Goal: Task Accomplishment & Management: Use online tool/utility

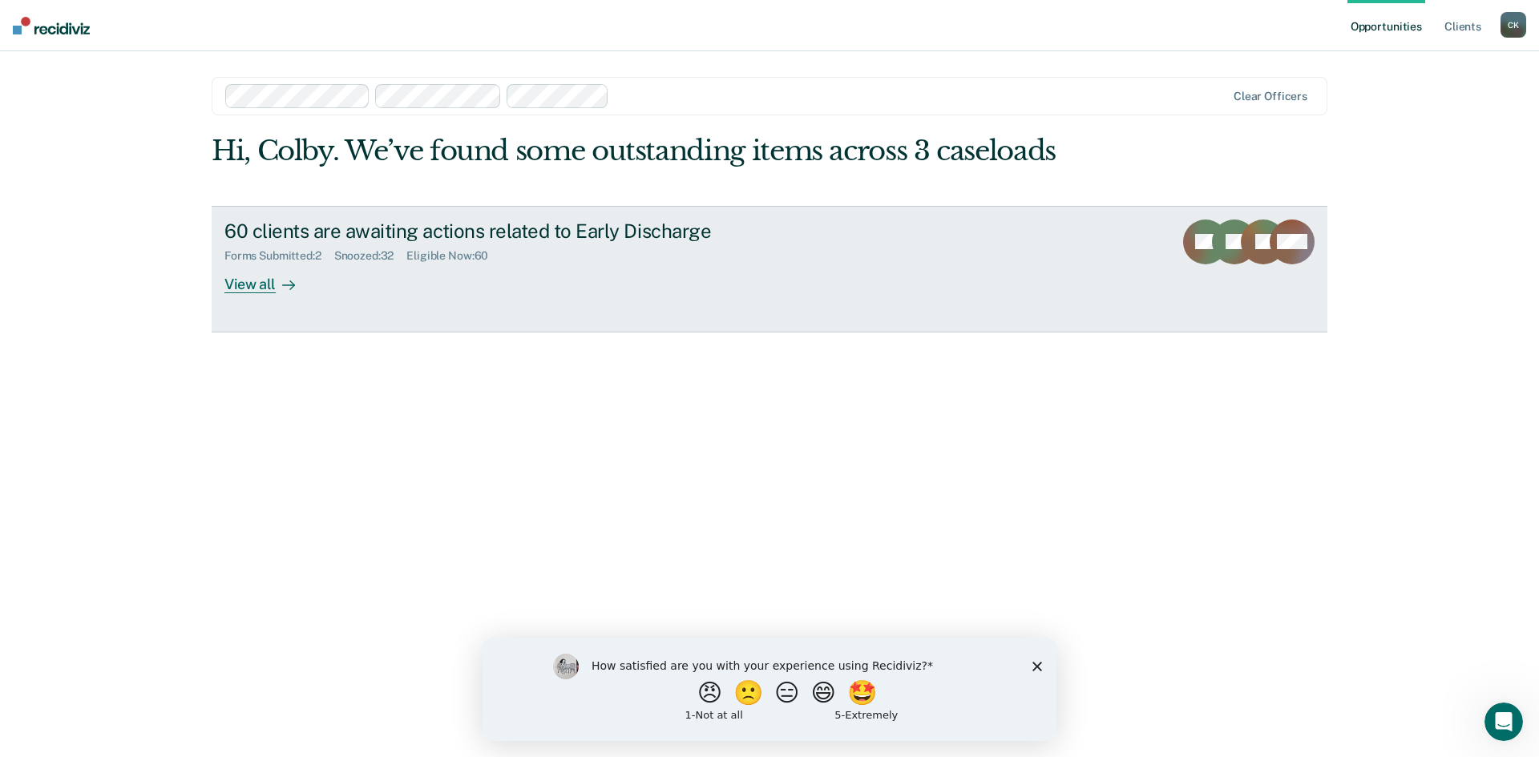
click at [272, 286] on div "View all" at bounding box center [269, 277] width 90 height 31
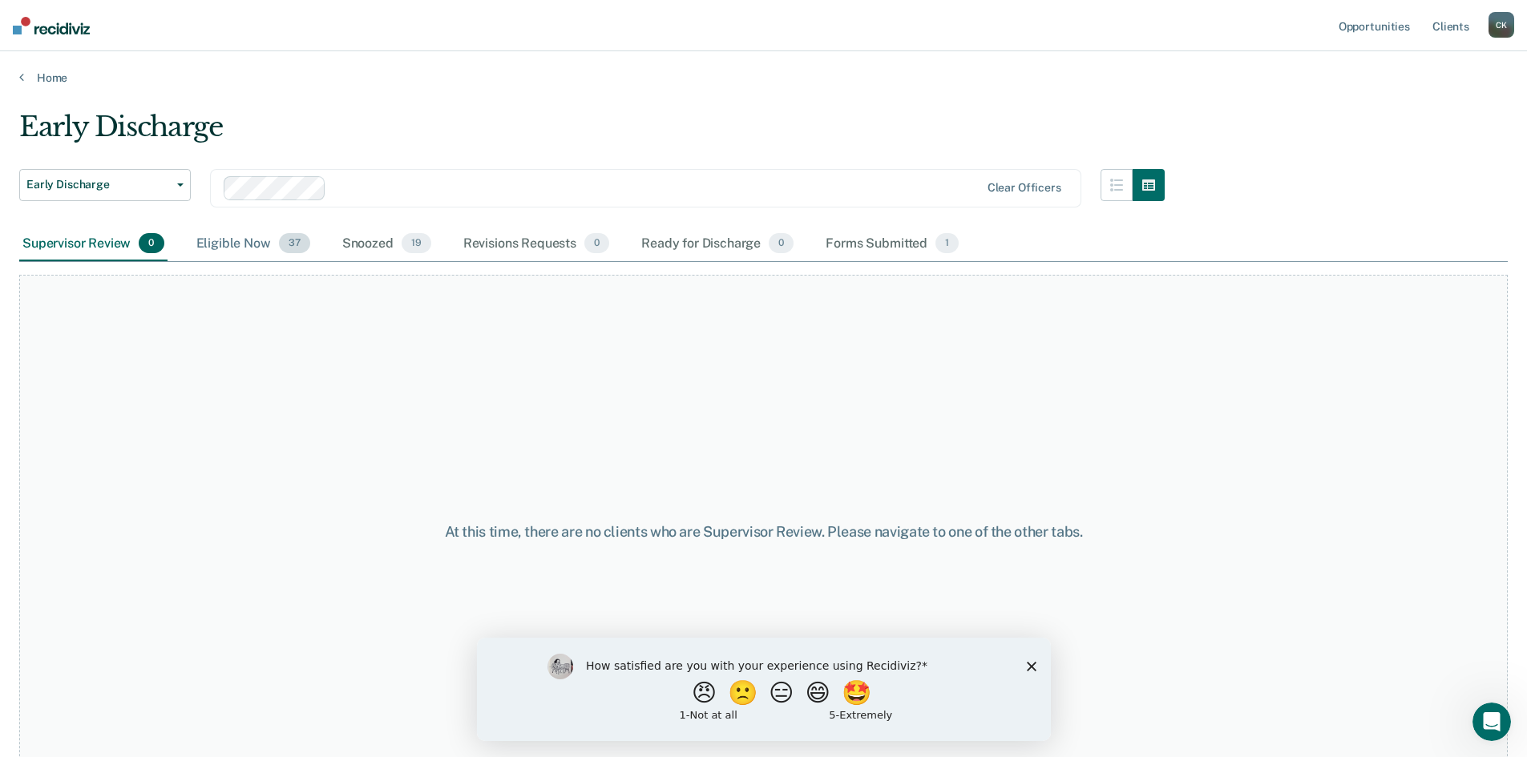
click at [284, 247] on span "37" at bounding box center [294, 243] width 31 height 21
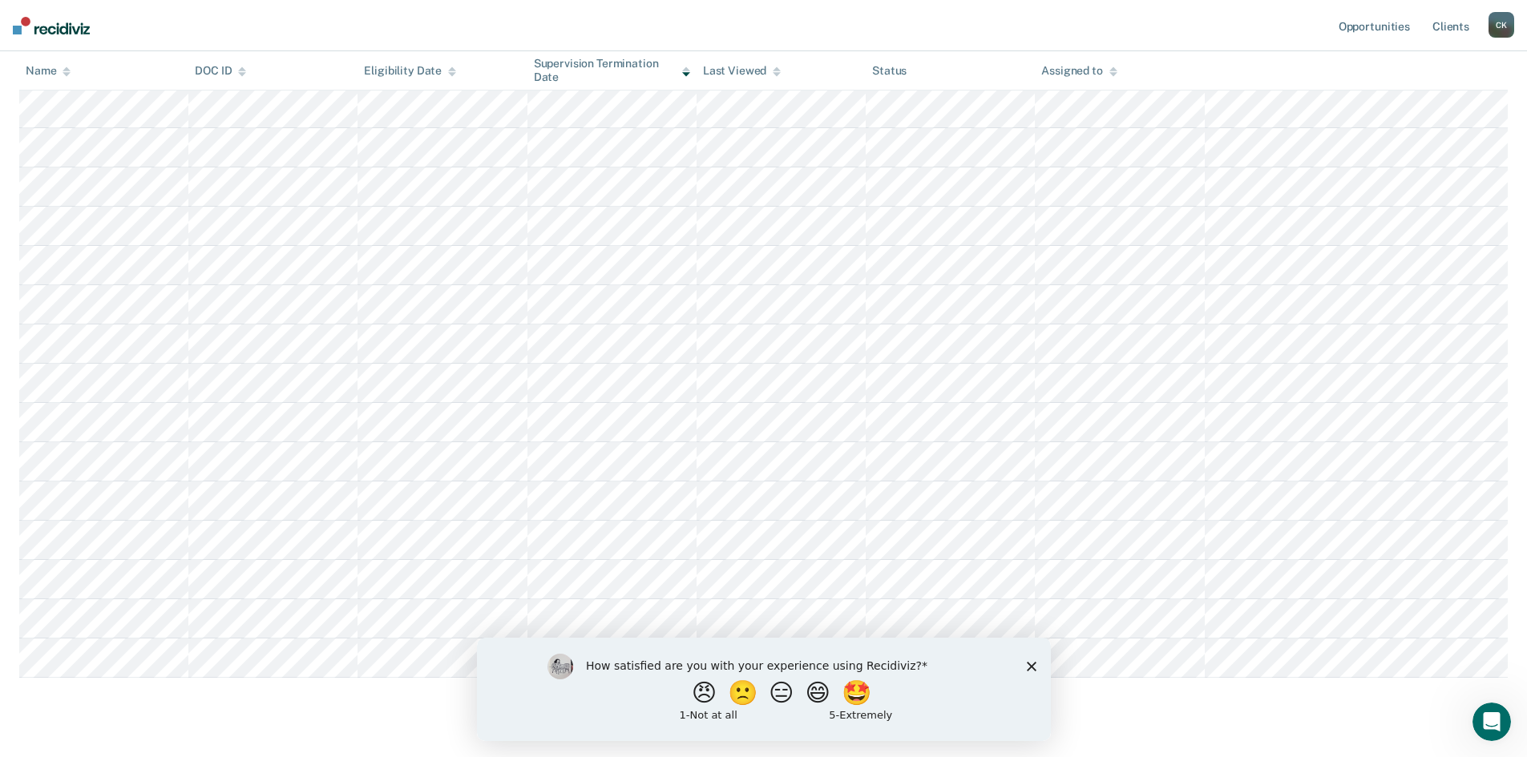
scroll to position [895, 0]
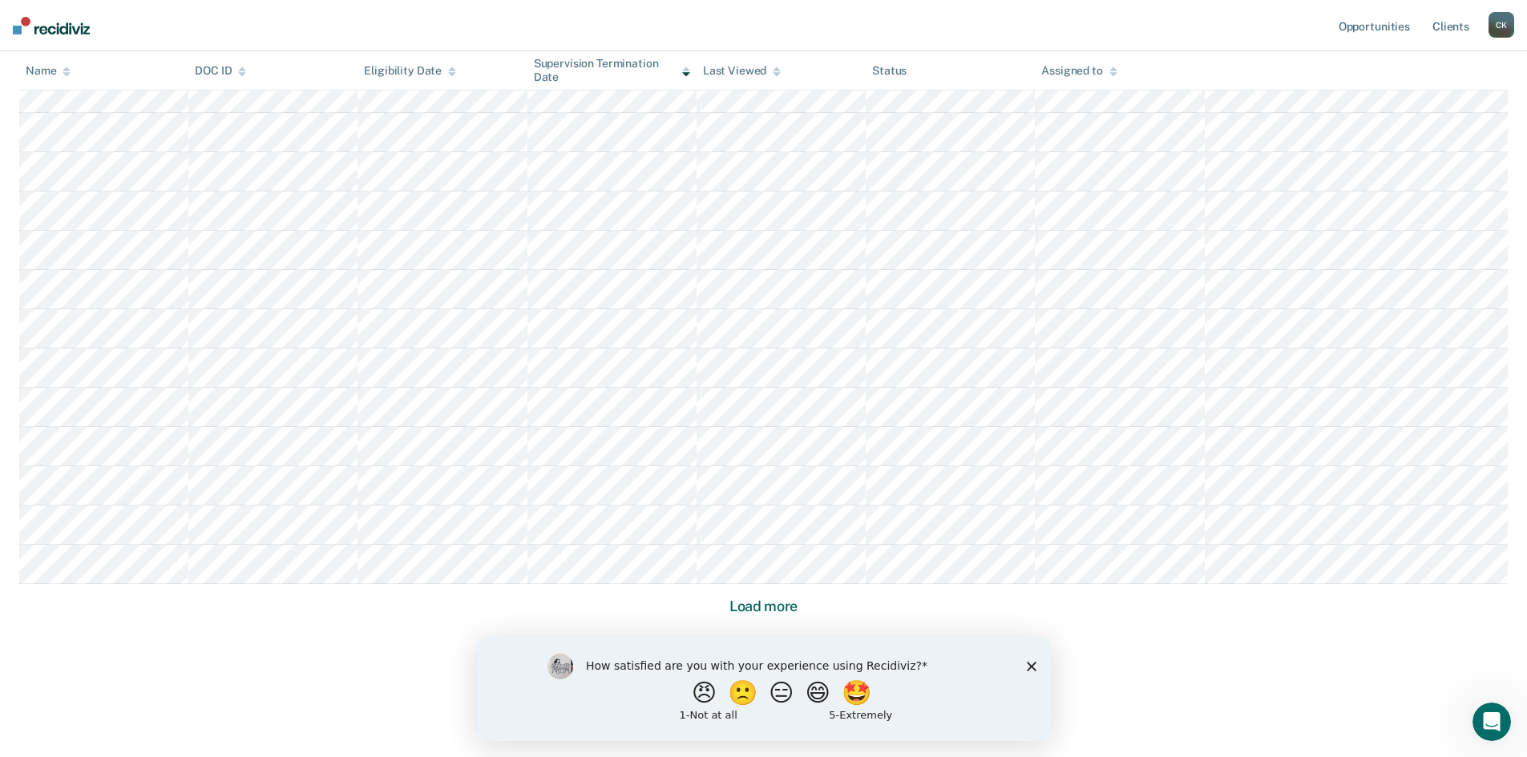
click at [751, 604] on button "Load more" at bounding box center [763, 606] width 78 height 19
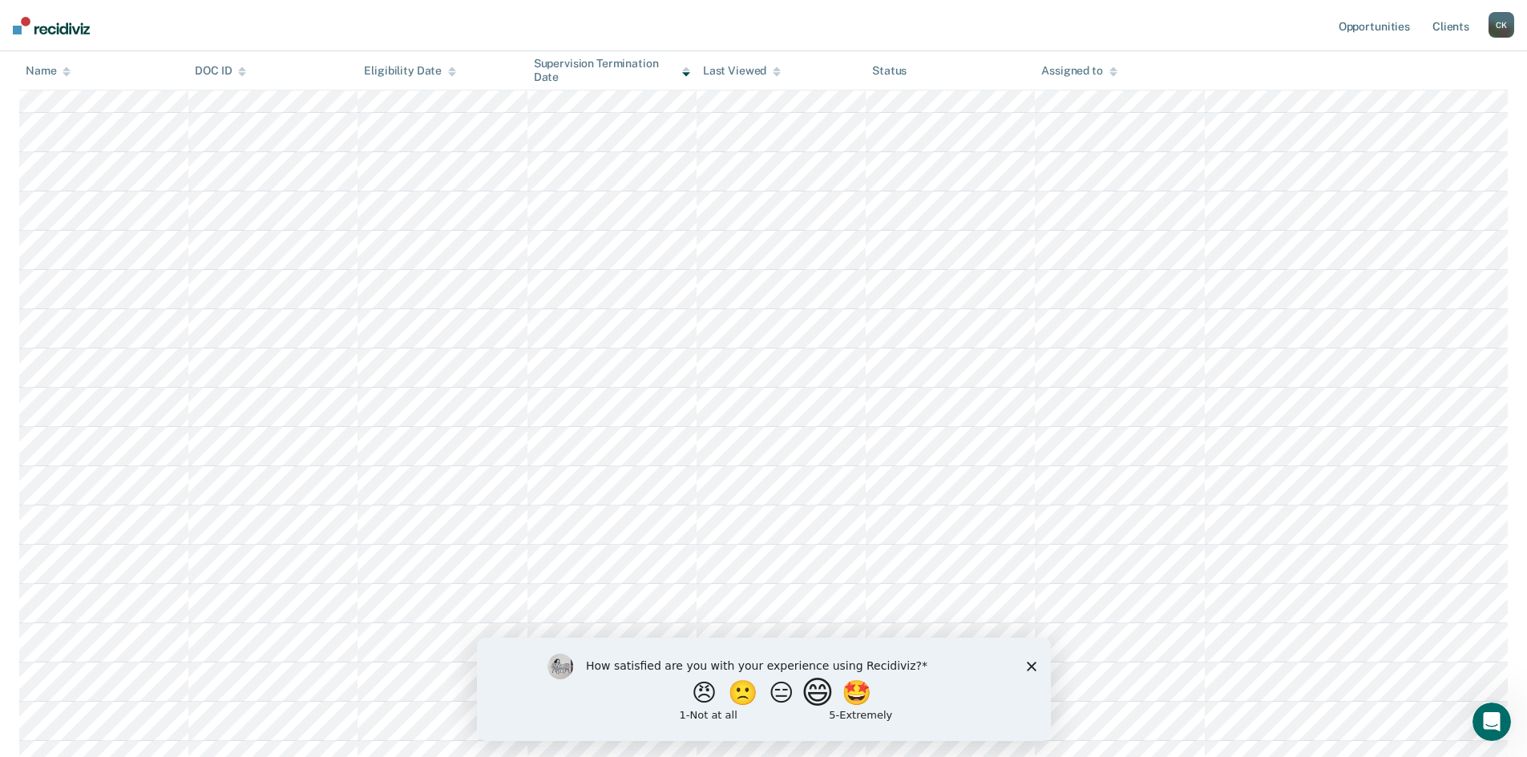
click at [818, 700] on button "😄" at bounding box center [819, 692] width 38 height 32
click at [679, 703] on input "Enter text..." at bounding box center [749, 704] width 329 height 32
click at [1026, 669] on icon "Close survey" at bounding box center [1031, 673] width 10 height 10
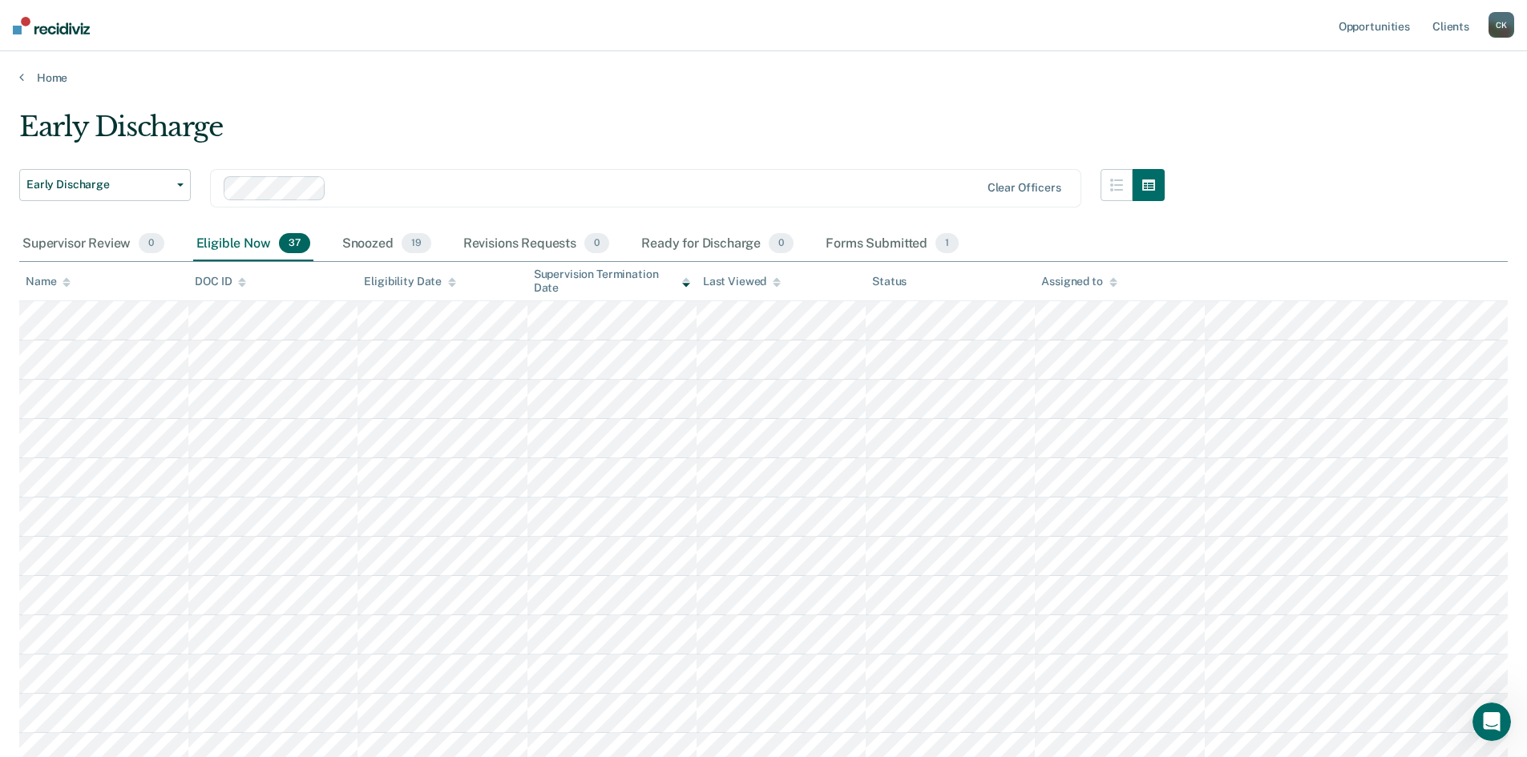
scroll to position [160, 0]
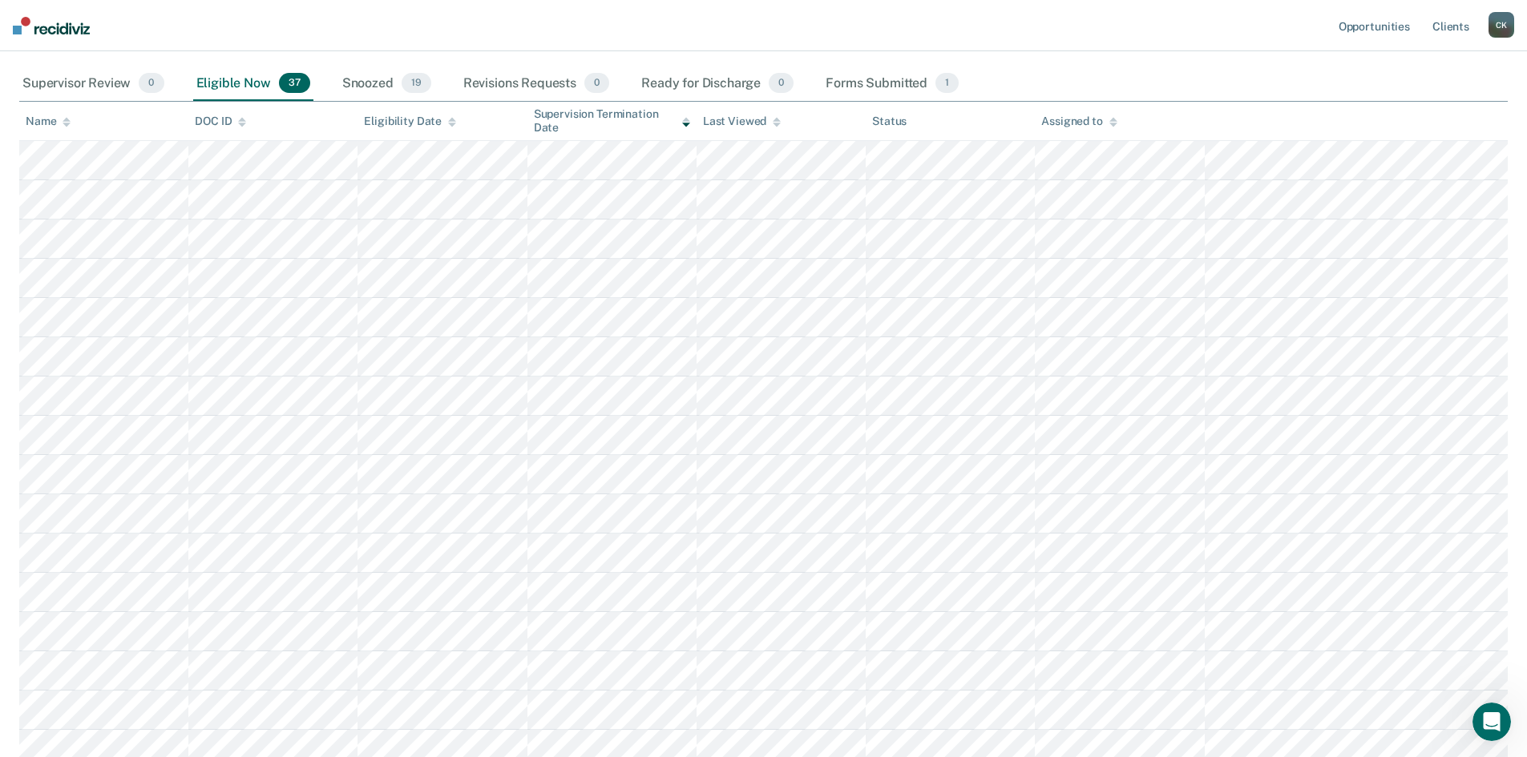
click at [61, 120] on div "Name" at bounding box center [48, 122] width 45 height 14
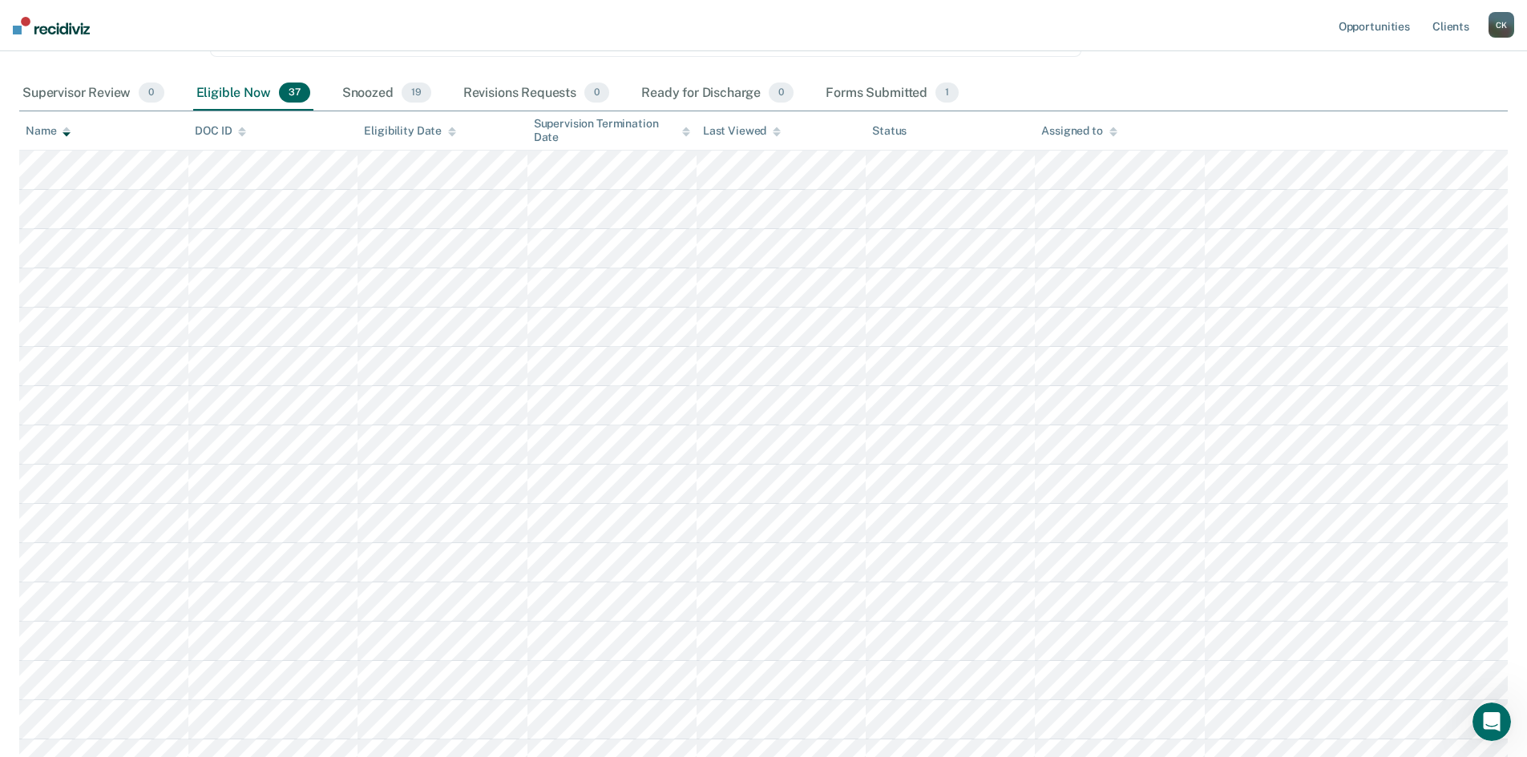
scroll to position [0, 0]
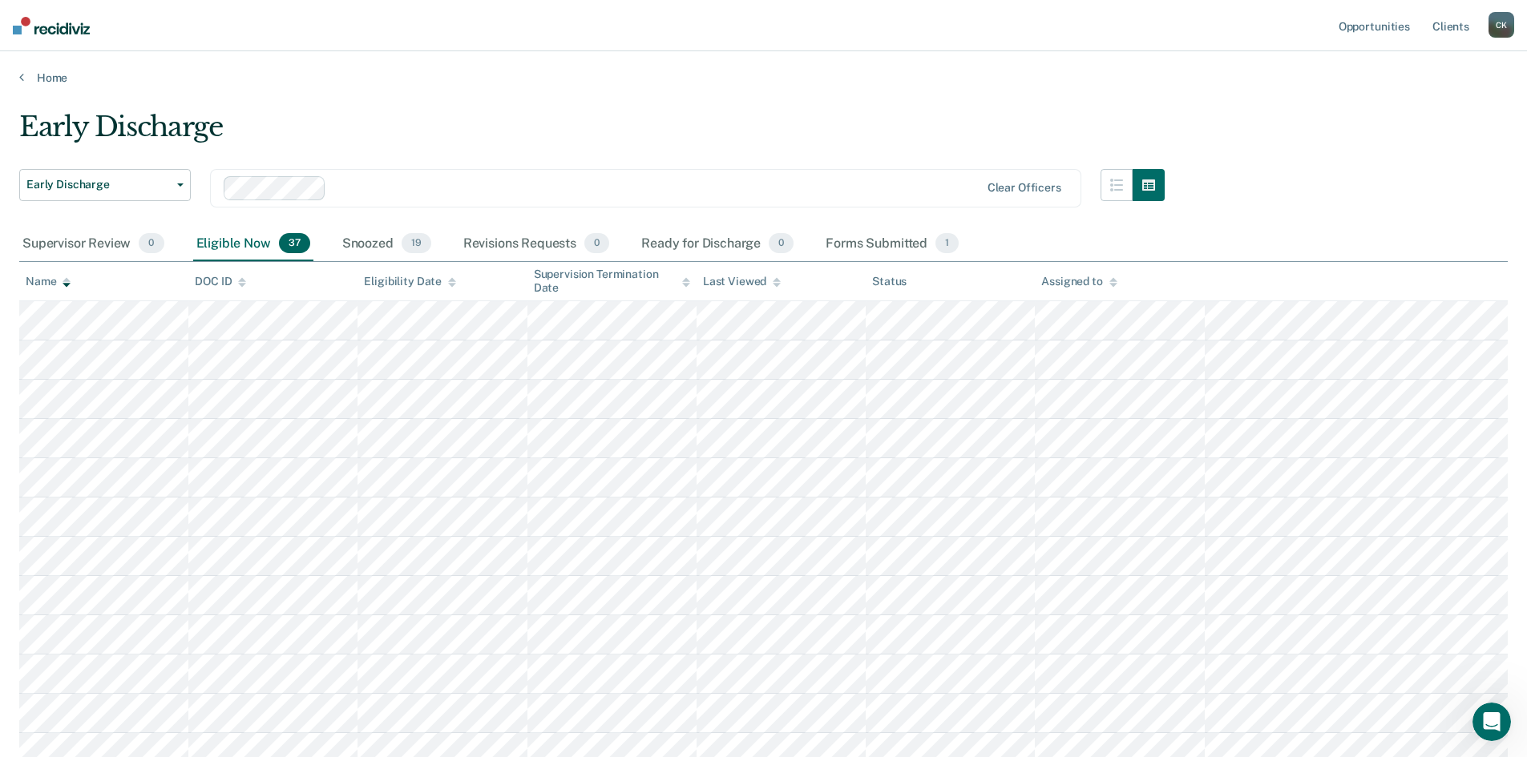
drag, startPoint x: 372, startPoint y: 243, endPoint x: 357, endPoint y: 265, distance: 26.7
click at [372, 243] on div "Snoozed 19" at bounding box center [386, 244] width 95 height 35
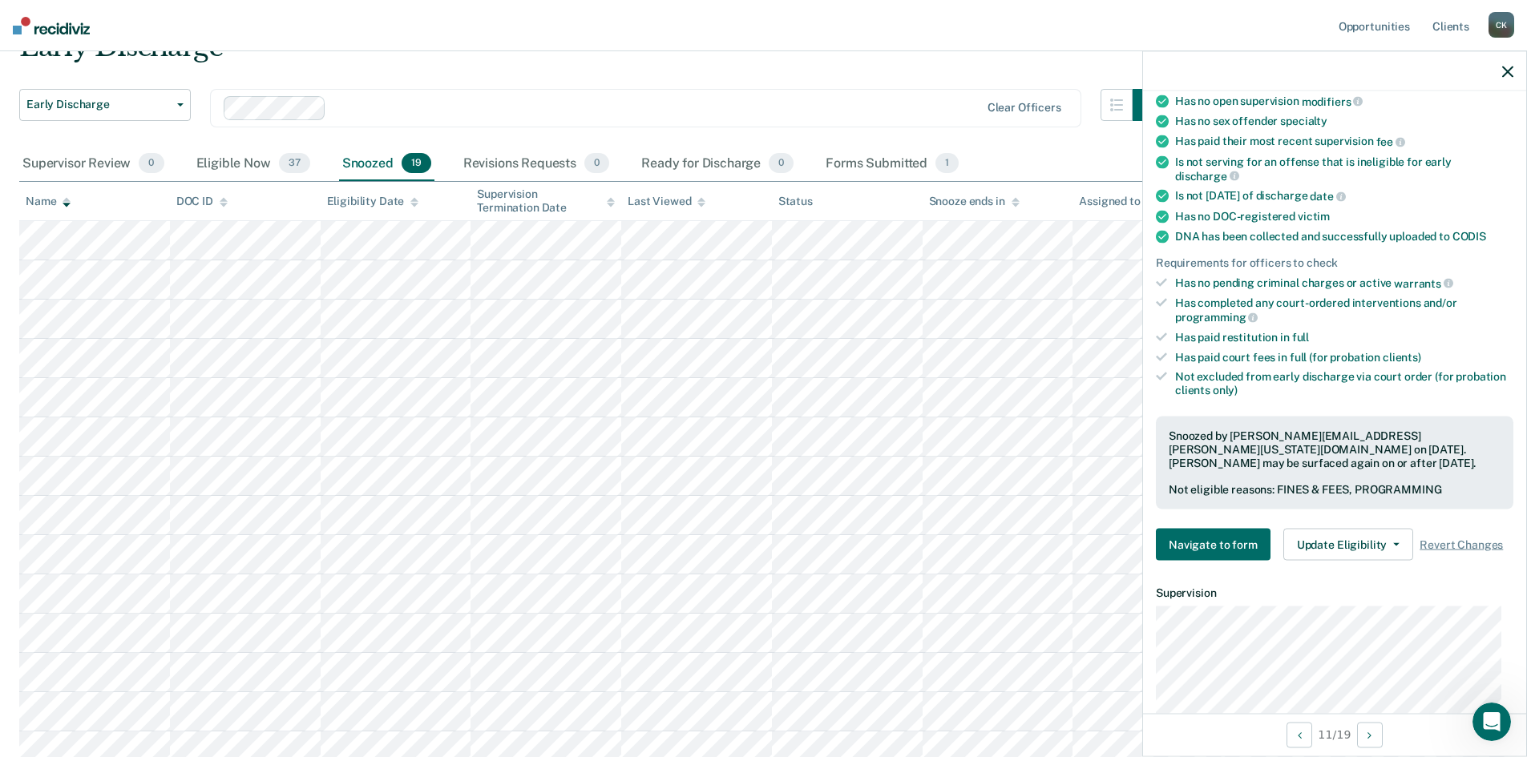
scroll to position [234, 0]
click at [1388, 537] on button "Update Eligibility" at bounding box center [1348, 546] width 130 height 32
click at [1503, 71] on icon "button" at bounding box center [1507, 71] width 11 height 11
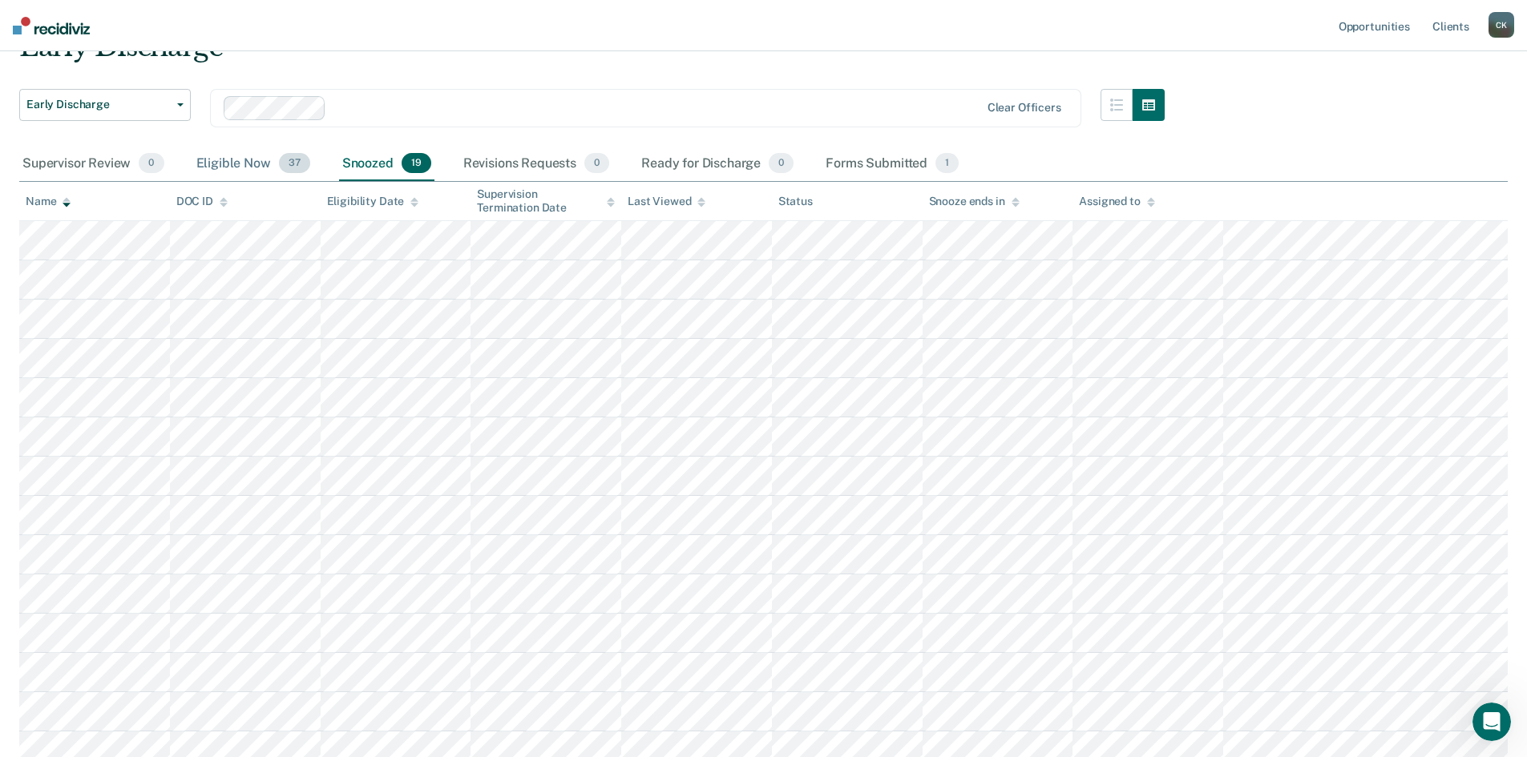
click at [239, 164] on div "Eligible Now 37" at bounding box center [253, 164] width 120 height 35
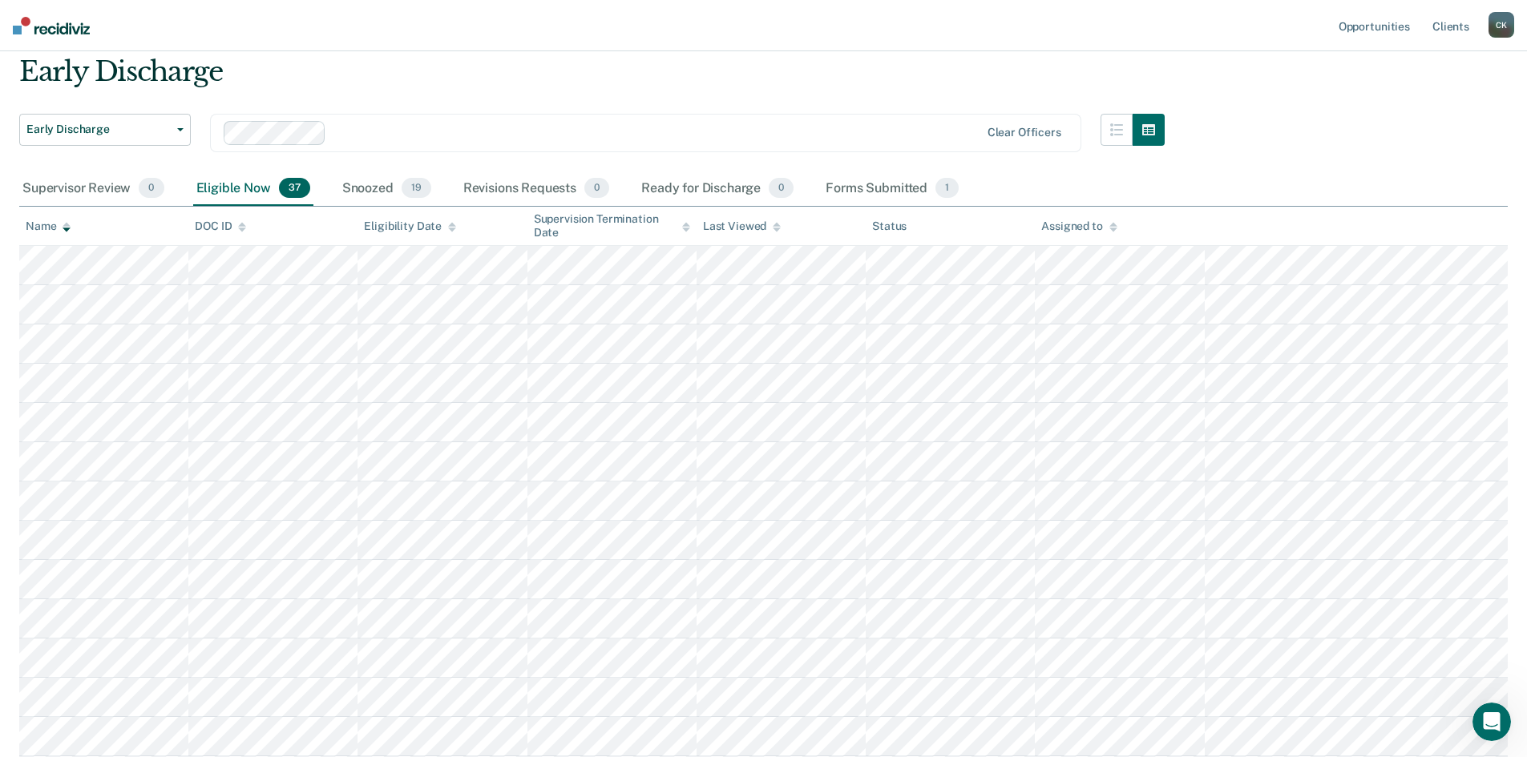
scroll to position [0, 0]
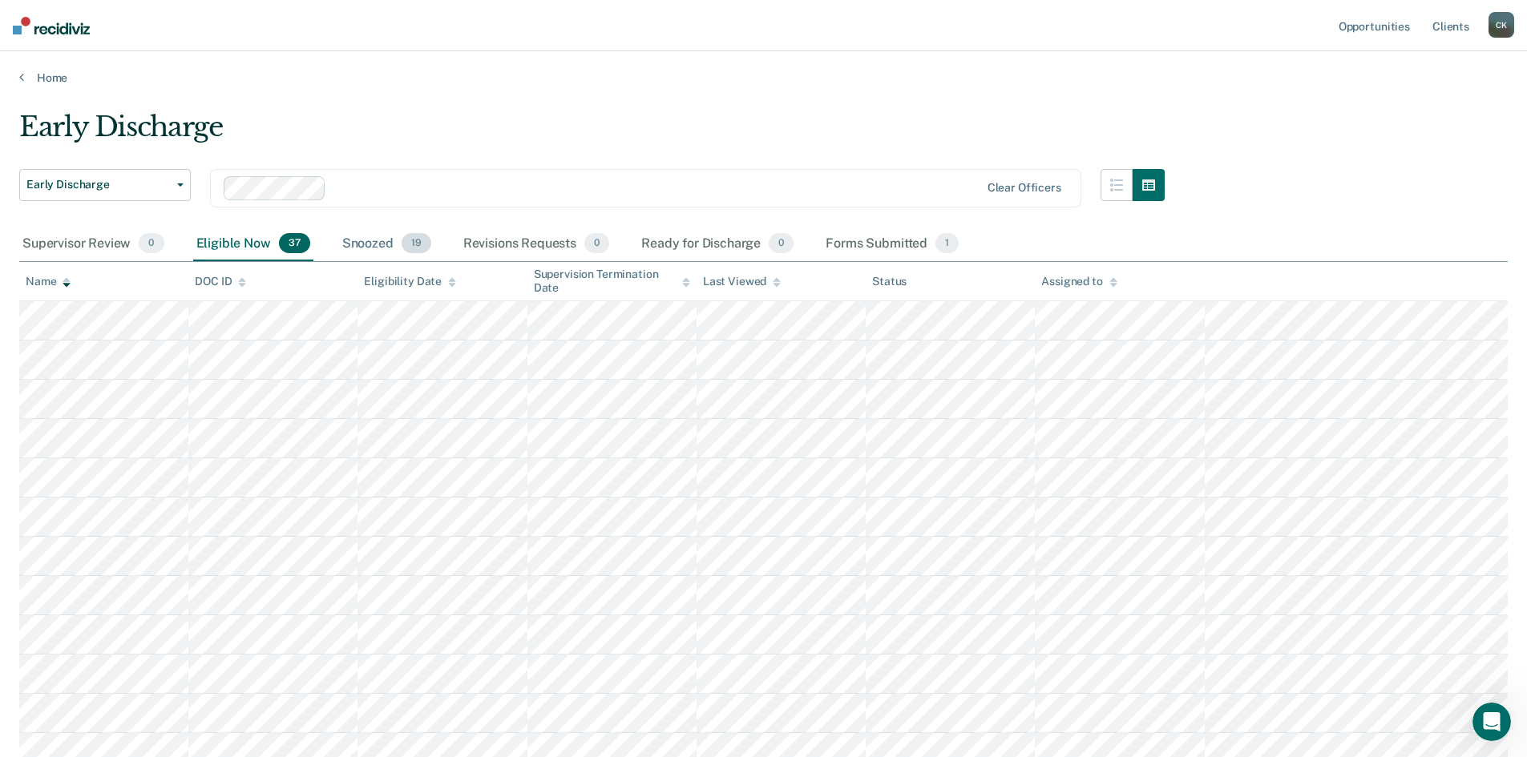
click at [374, 240] on div "Snoozed 19" at bounding box center [386, 244] width 95 height 35
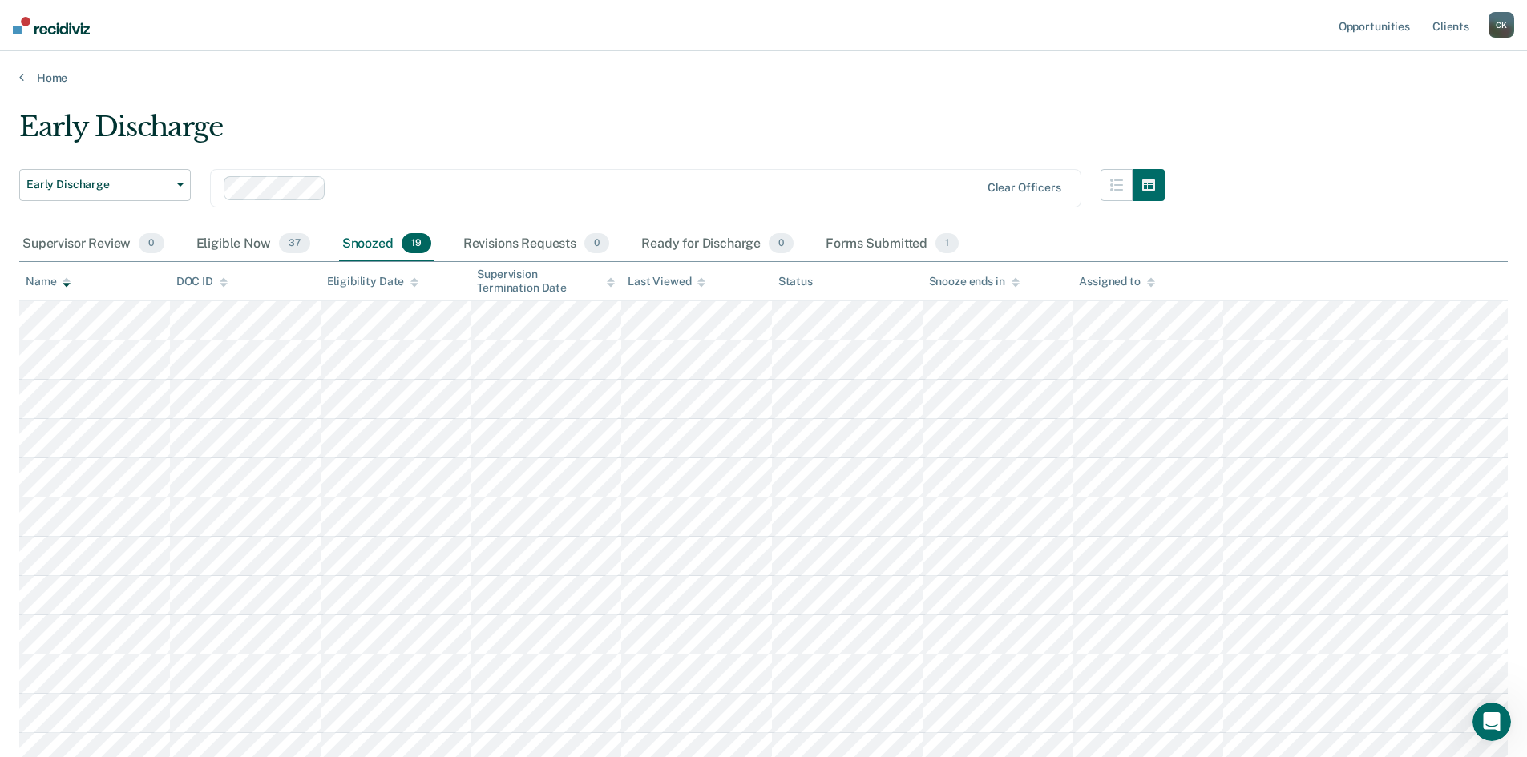
click at [67, 280] on icon at bounding box center [67, 279] width 8 height 4
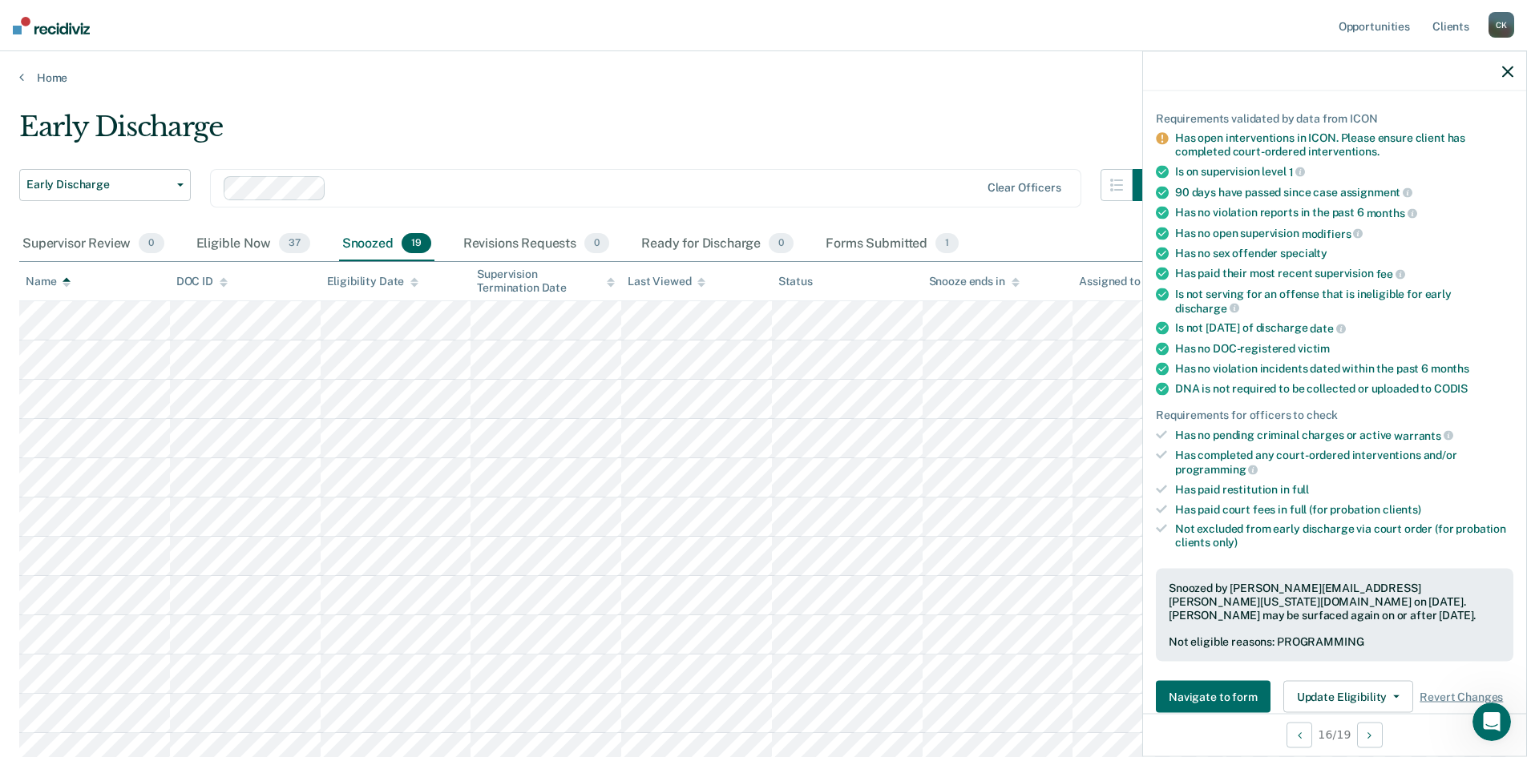
scroll to position [160, 0]
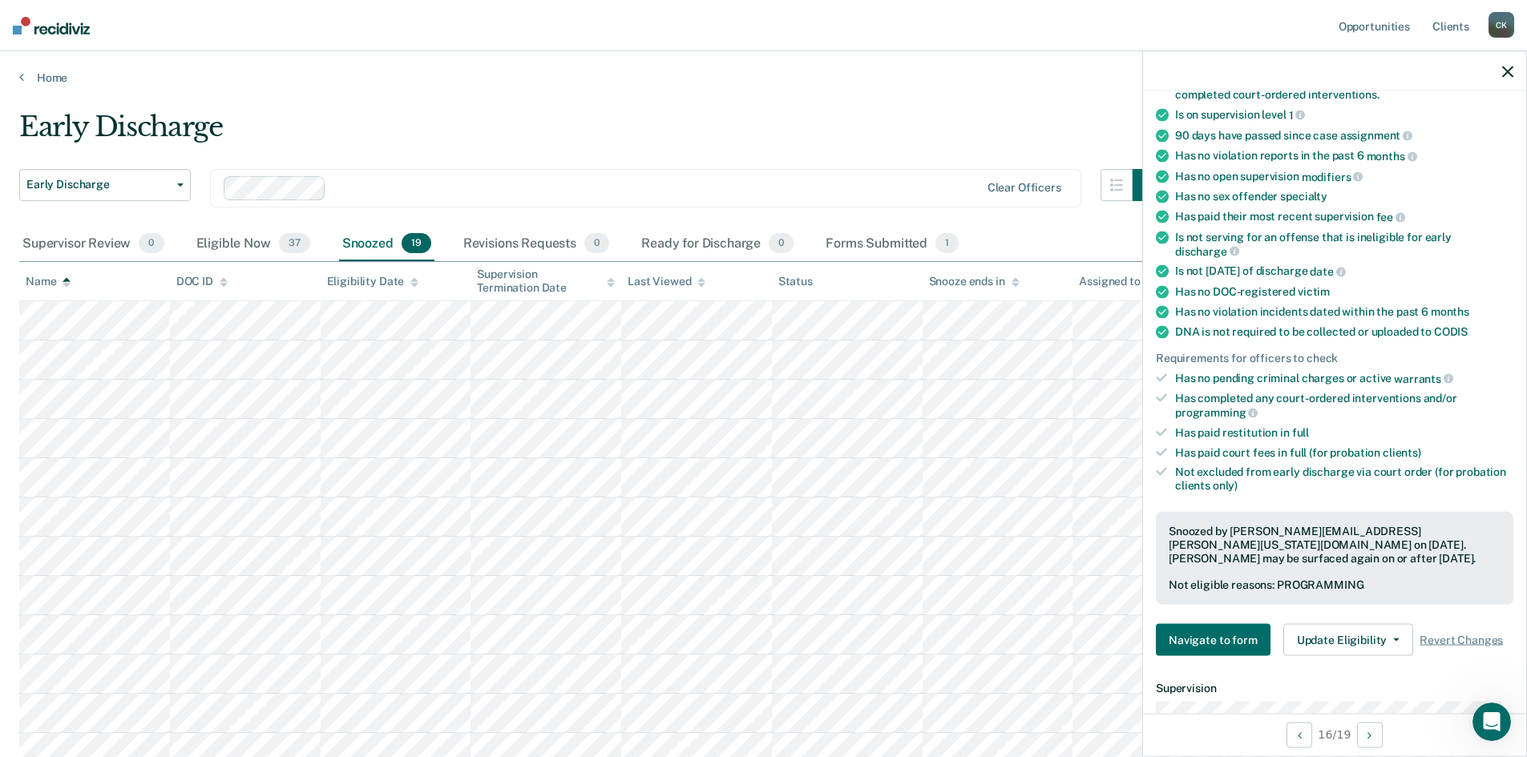
drag, startPoint x: 1503, startPoint y: 71, endPoint x: 1238, endPoint y: 96, distance: 266.5
click at [1503, 71] on icon "button" at bounding box center [1507, 71] width 11 height 11
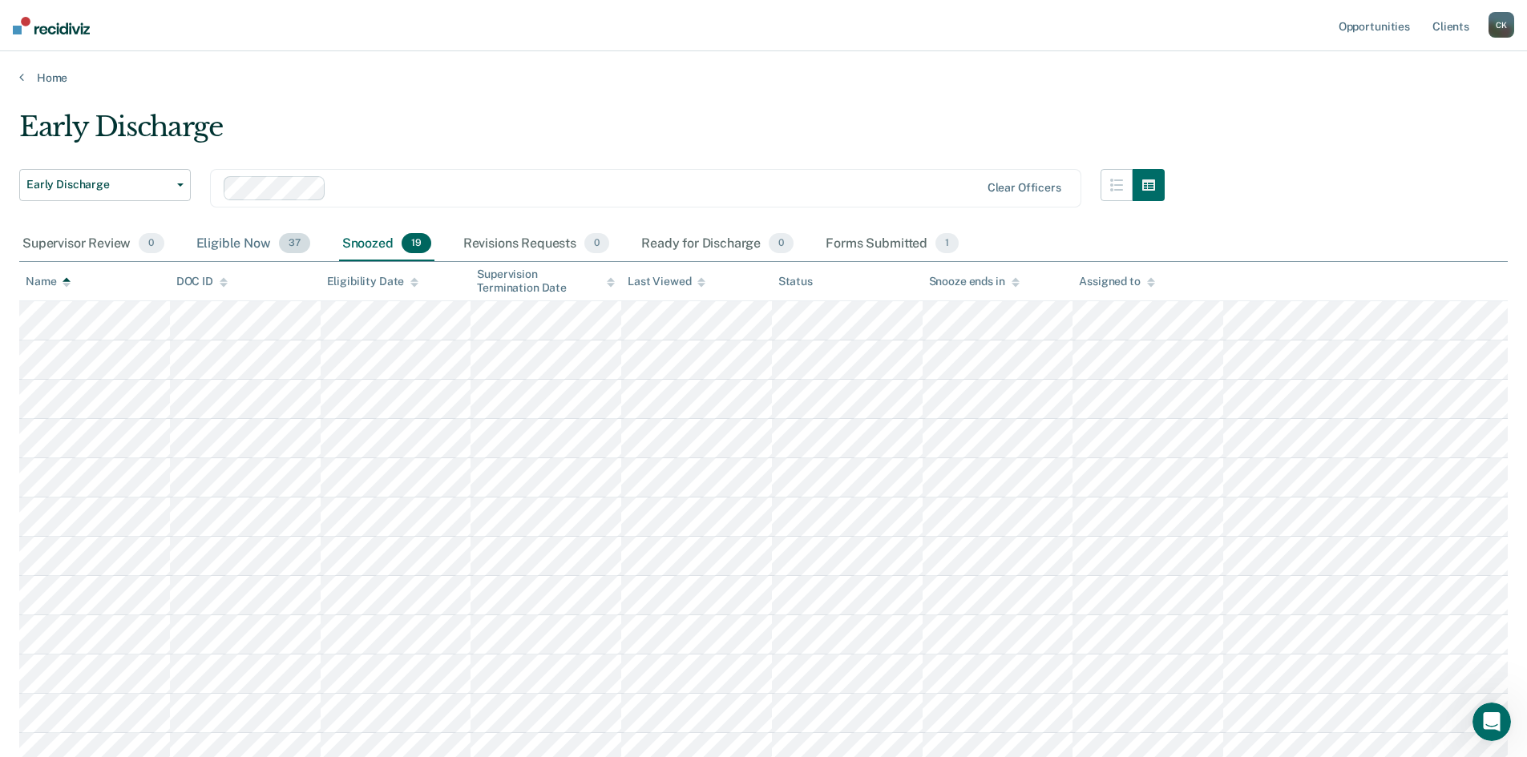
click at [240, 243] on div "Eligible Now 37" at bounding box center [253, 244] width 120 height 35
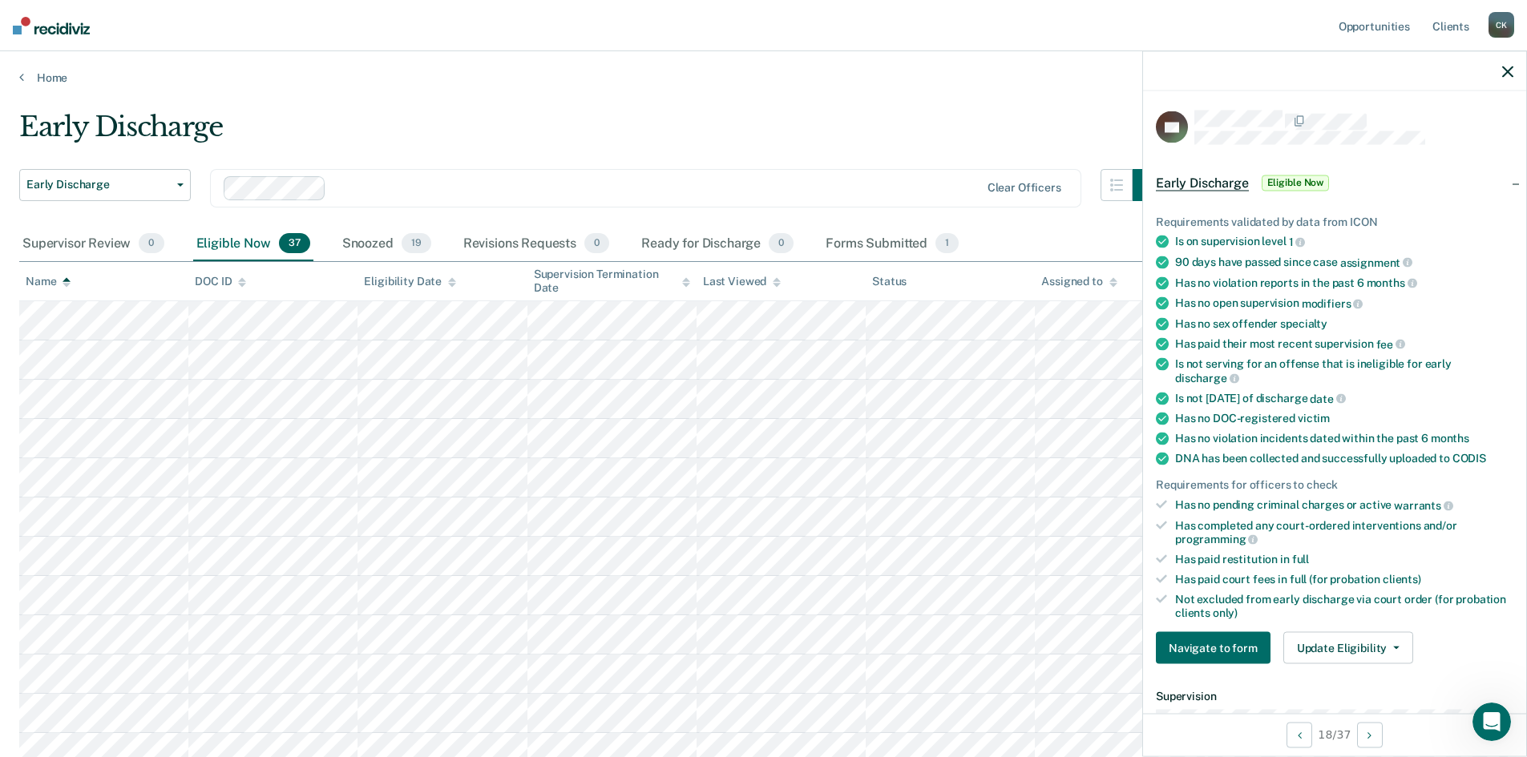
scroll to position [80, 0]
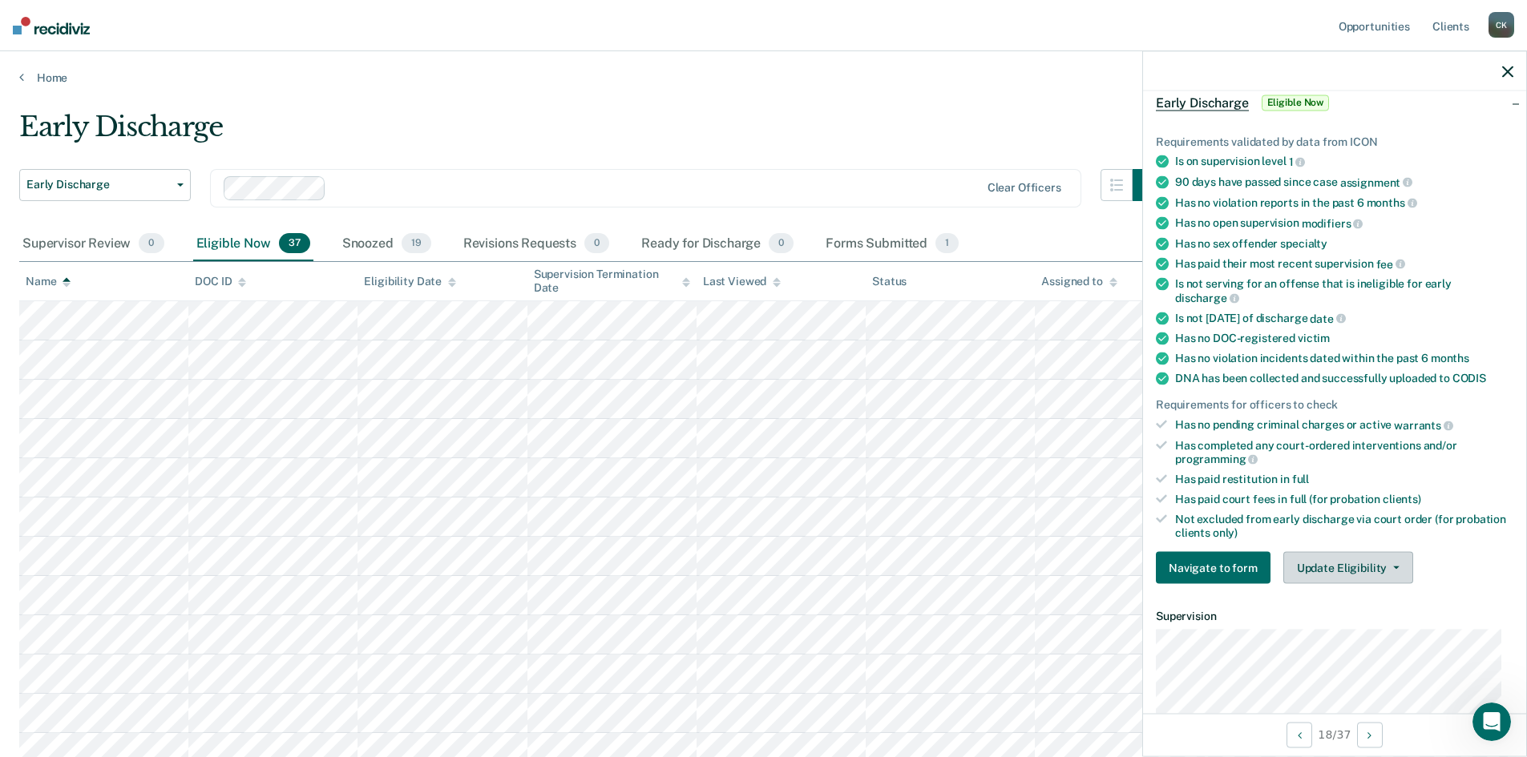
click at [1396, 565] on button "Update Eligibility" at bounding box center [1348, 568] width 130 height 32
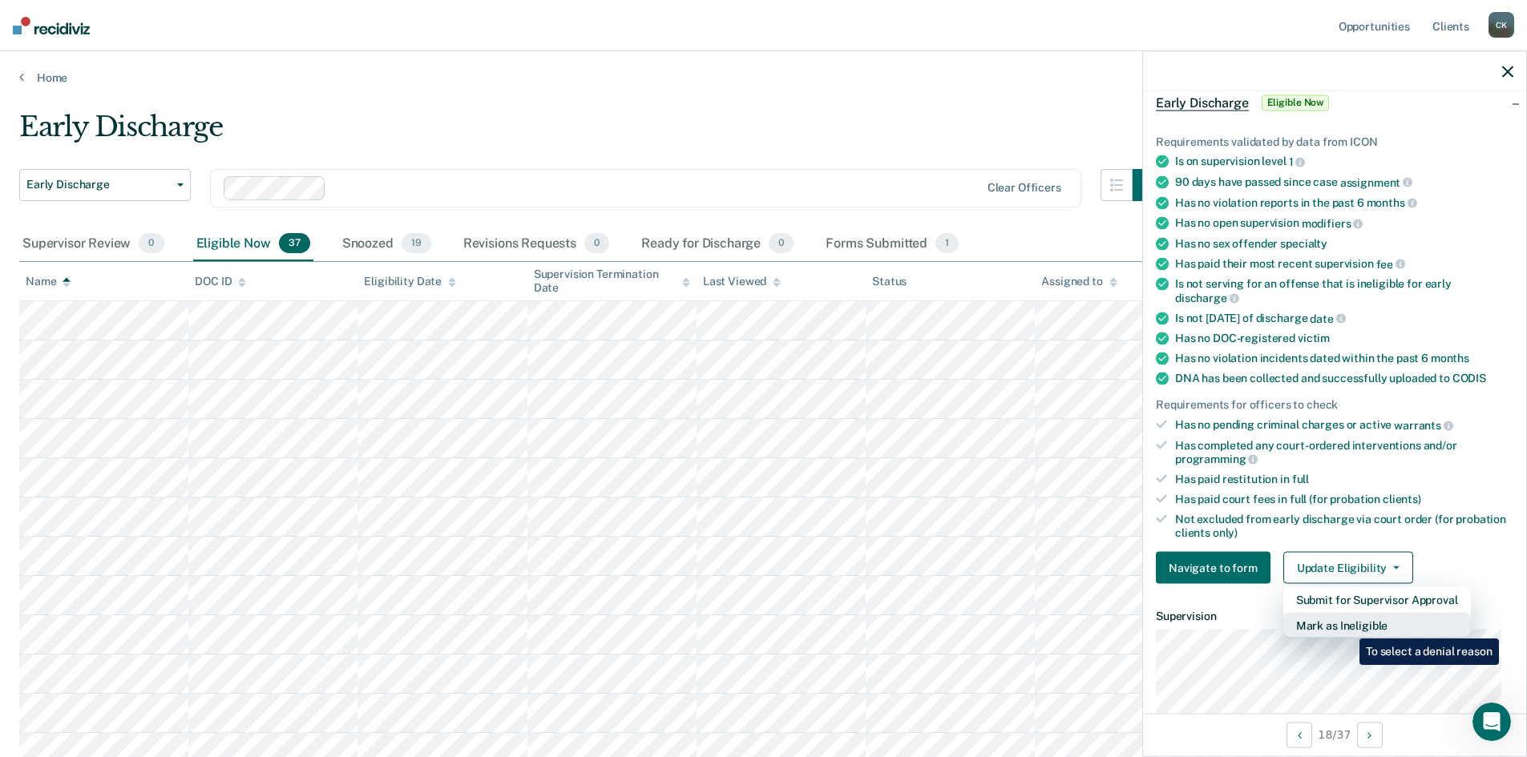
click at [1347, 627] on button "Mark as Ineligible" at bounding box center [1377, 626] width 188 height 26
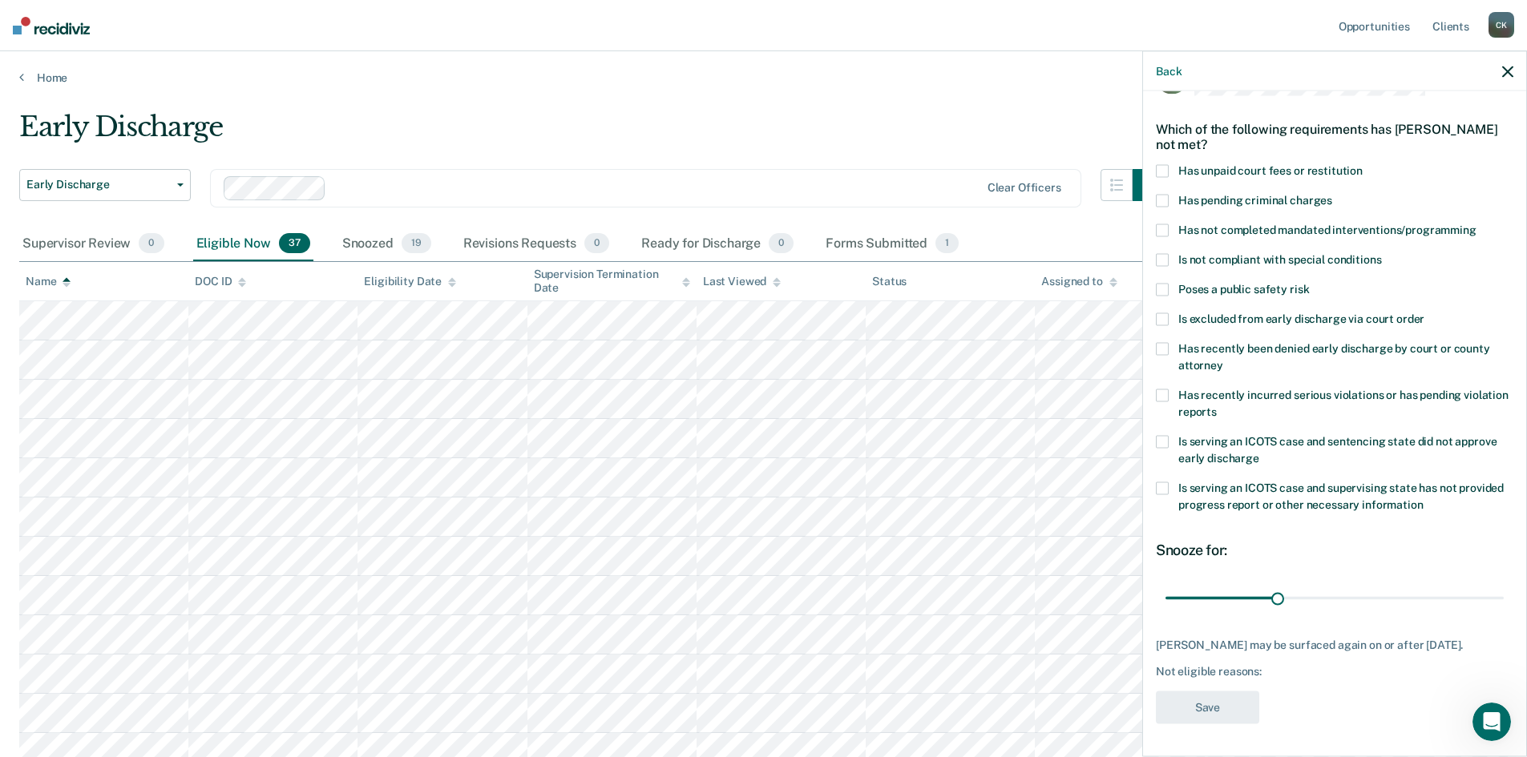
click at [1165, 224] on span at bounding box center [1162, 230] width 13 height 13
type input "30"
drag, startPoint x: 1278, startPoint y: 588, endPoint x: 1274, endPoint y: 602, distance: 14.2
click at [1274, 602] on input "range" at bounding box center [1334, 598] width 338 height 28
click at [1226, 706] on button "Save" at bounding box center [1207, 708] width 103 height 33
